Goal: Navigation & Orientation: Find specific page/section

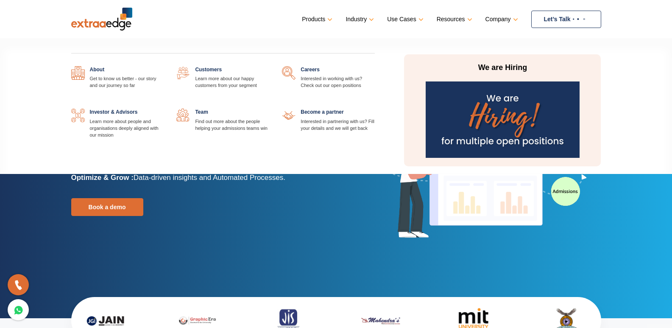
click at [508, 17] on link "Company" at bounding box center [500, 19] width 31 height 12
click at [269, 66] on link at bounding box center [269, 66] width 0 height 0
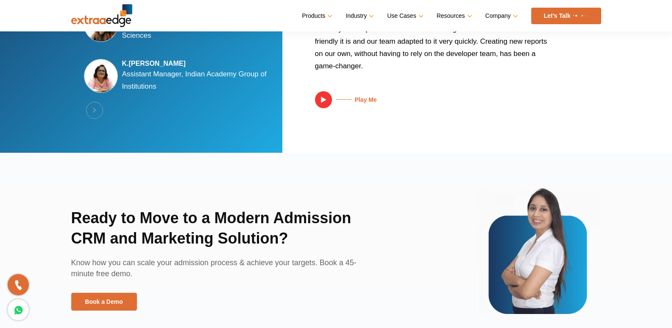
scroll to position [1783, 0]
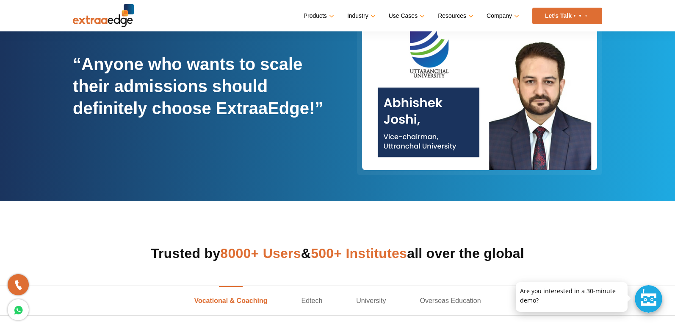
scroll to position [65, 0]
